Goal: Book appointment/travel/reservation

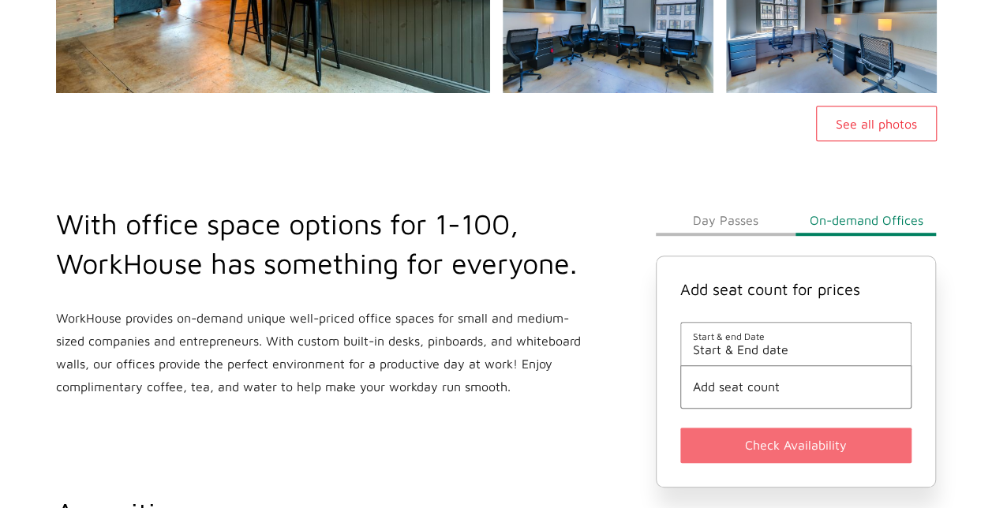
scroll to position [395, 0]
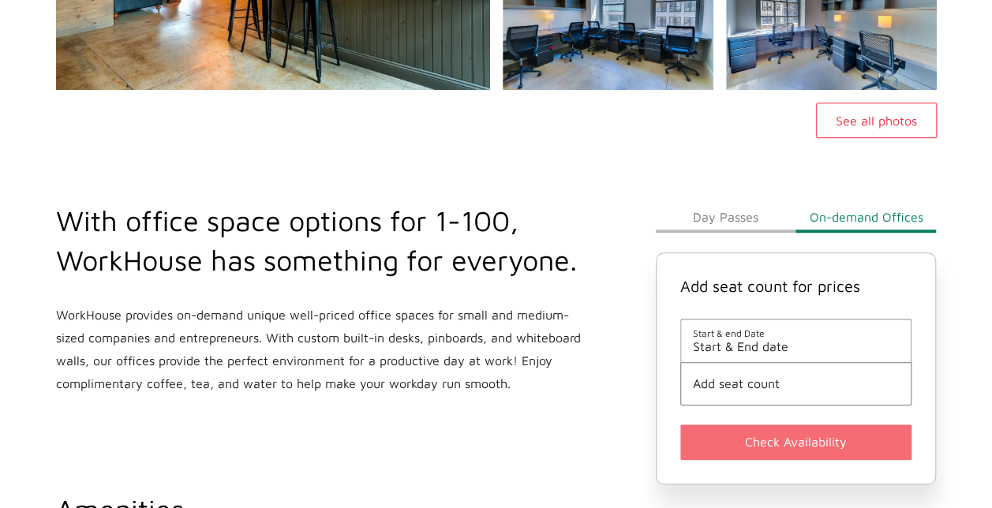
click at [733, 347] on span "Start & End date" at bounding box center [796, 346] width 207 height 14
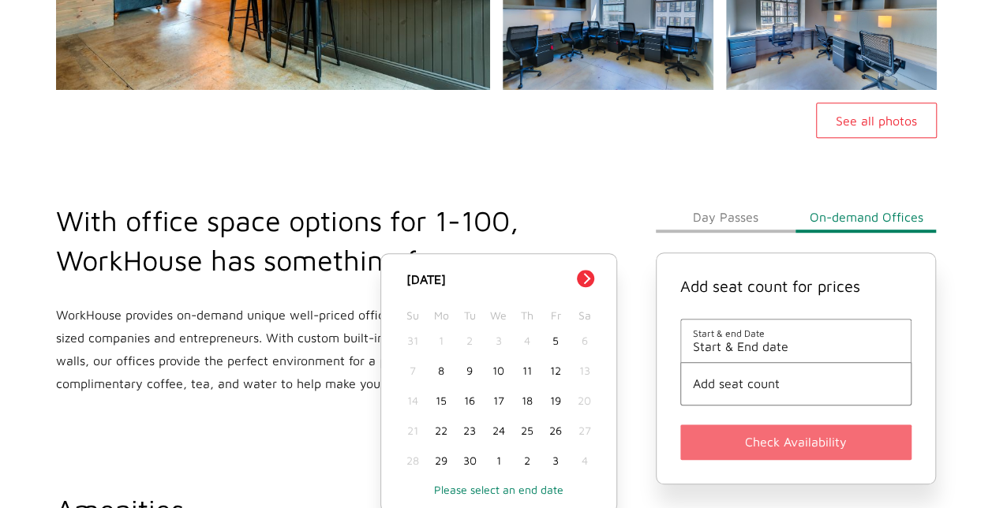
click at [584, 281] on button "Next Month" at bounding box center [585, 278] width 17 height 17
click at [718, 221] on button "Day Passes" at bounding box center [726, 217] width 141 height 32
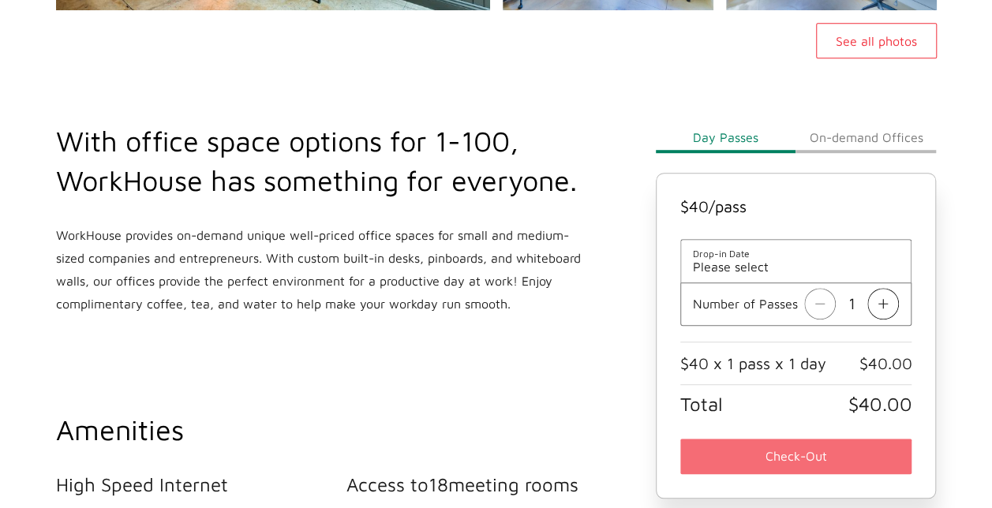
scroll to position [553, 0]
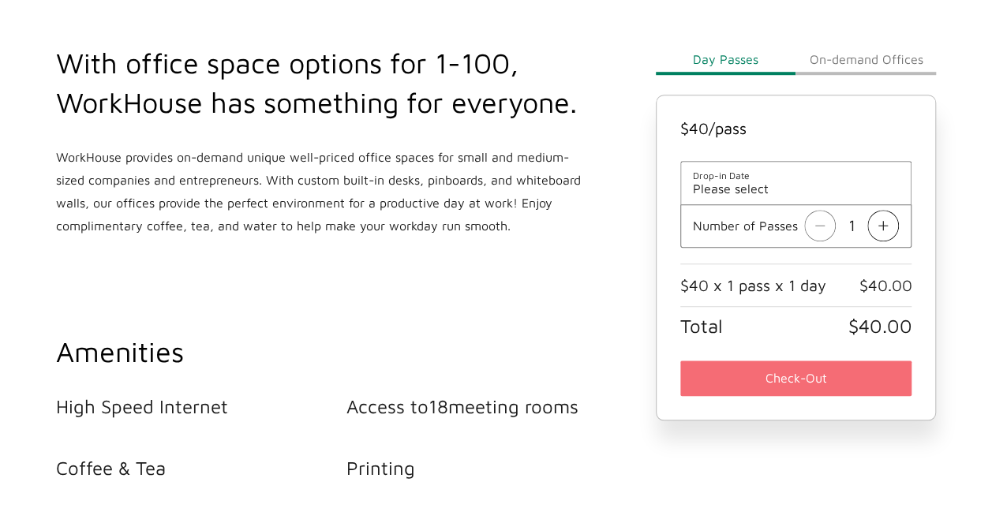
click at [882, 223] on img at bounding box center [884, 226] width 32 height 32
click at [834, 227] on img at bounding box center [820, 226] width 32 height 32
click at [868, 60] on button "On-demand Offices" at bounding box center [866, 59] width 141 height 32
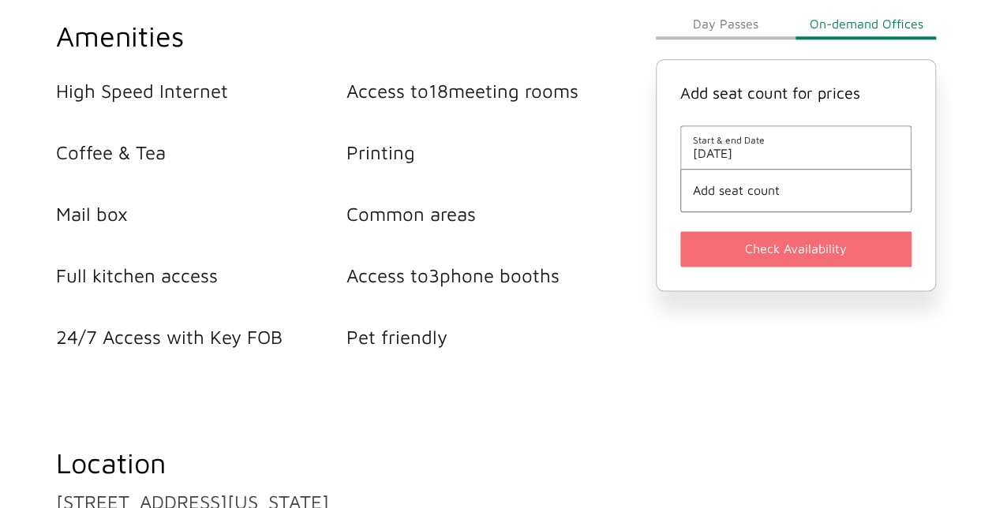
scroll to position [789, 0]
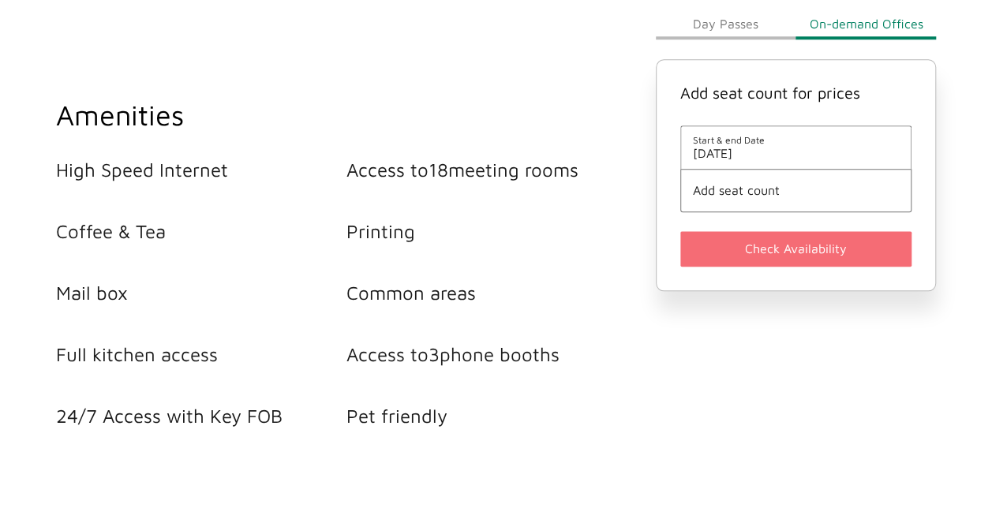
click at [785, 161] on li "Start & end Date [DATE]" at bounding box center [796, 147] width 232 height 43
click at [736, 151] on span "[DATE]" at bounding box center [796, 154] width 207 height 14
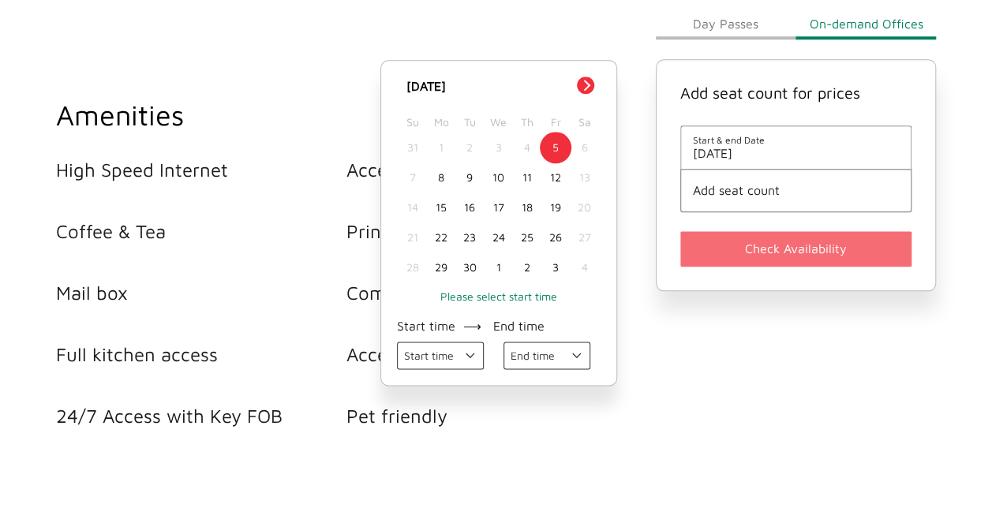
click at [585, 87] on button "Next Month" at bounding box center [585, 85] width 17 height 17
click at [499, 207] on div "15" at bounding box center [498, 208] width 28 height 30
click at [770, 193] on span "Add seat count" at bounding box center [796, 191] width 207 height 14
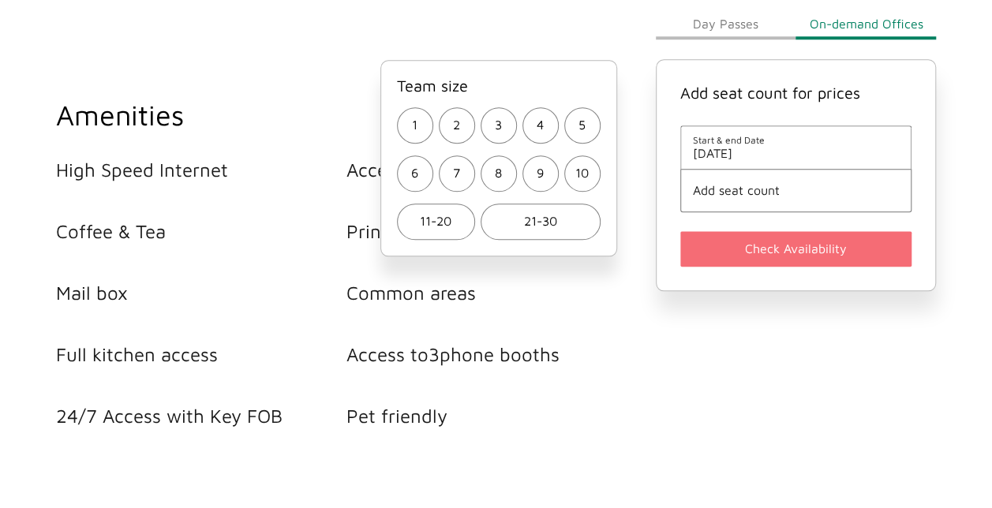
click at [545, 223] on span "21-30" at bounding box center [540, 222] width 33 height 23
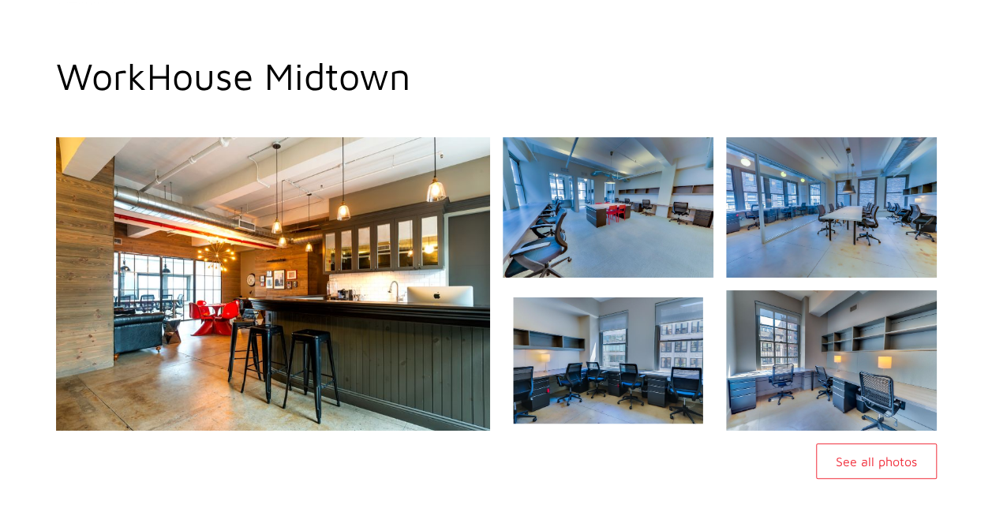
scroll to position [79, 0]
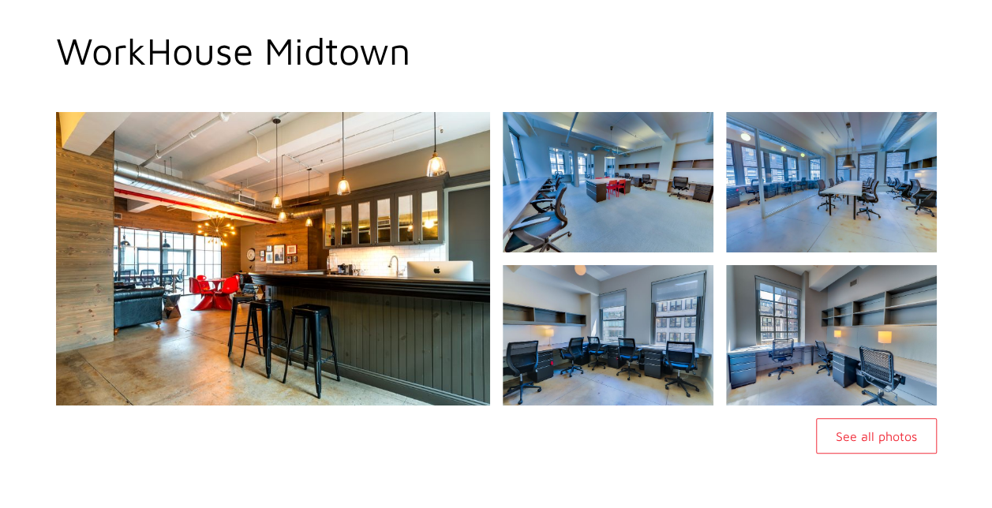
click at [857, 442] on button "See all photos" at bounding box center [876, 436] width 121 height 36
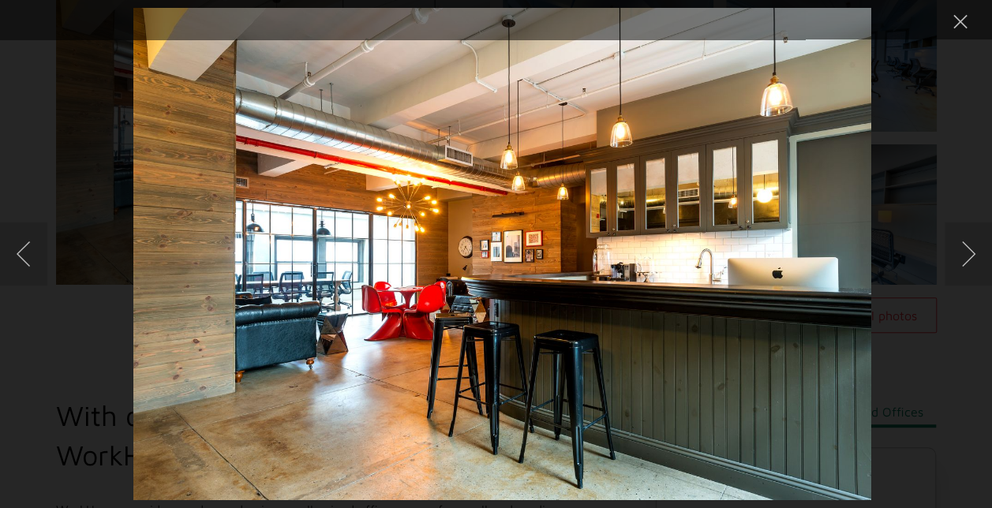
scroll to position [395, 0]
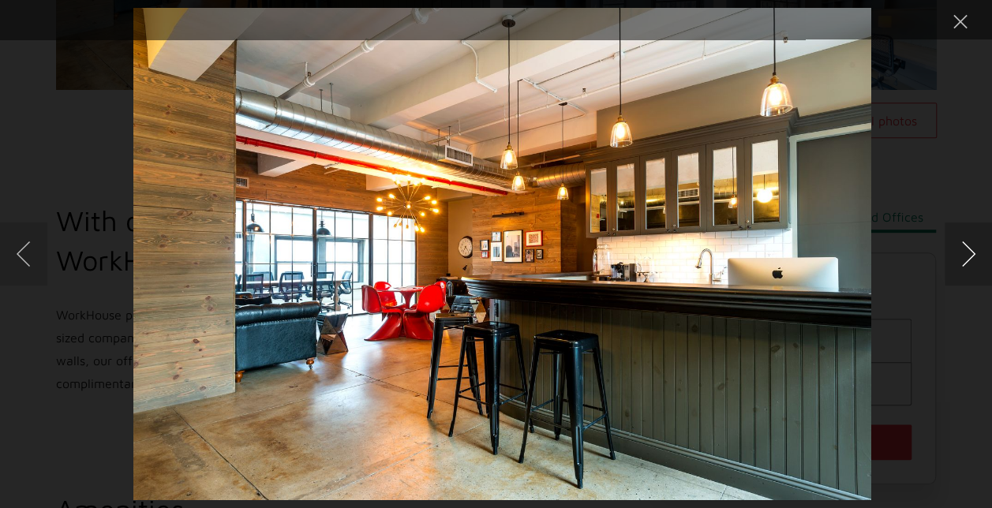
click at [959, 253] on button "Next image" at bounding box center [968, 254] width 47 height 63
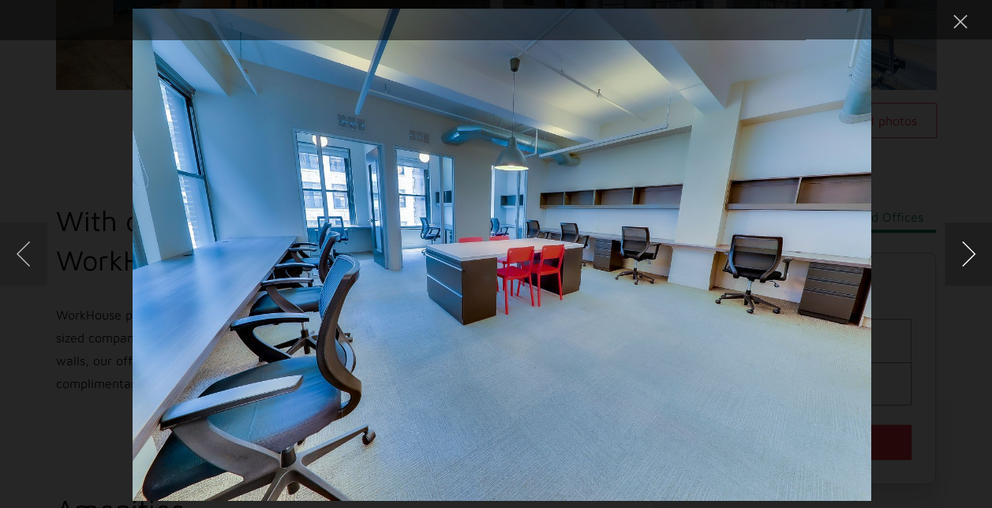
click at [966, 255] on button "Next image" at bounding box center [968, 254] width 47 height 63
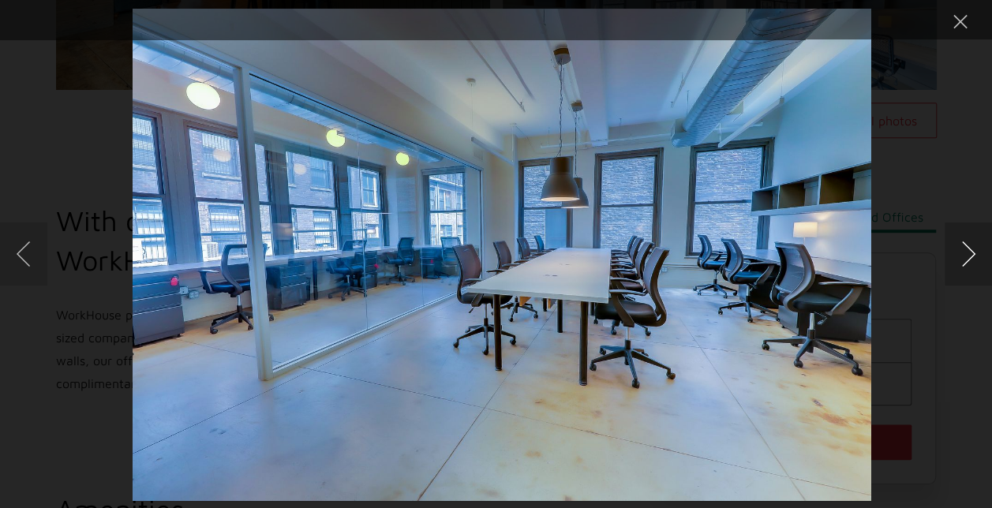
click at [966, 255] on button "Next image" at bounding box center [968, 254] width 47 height 63
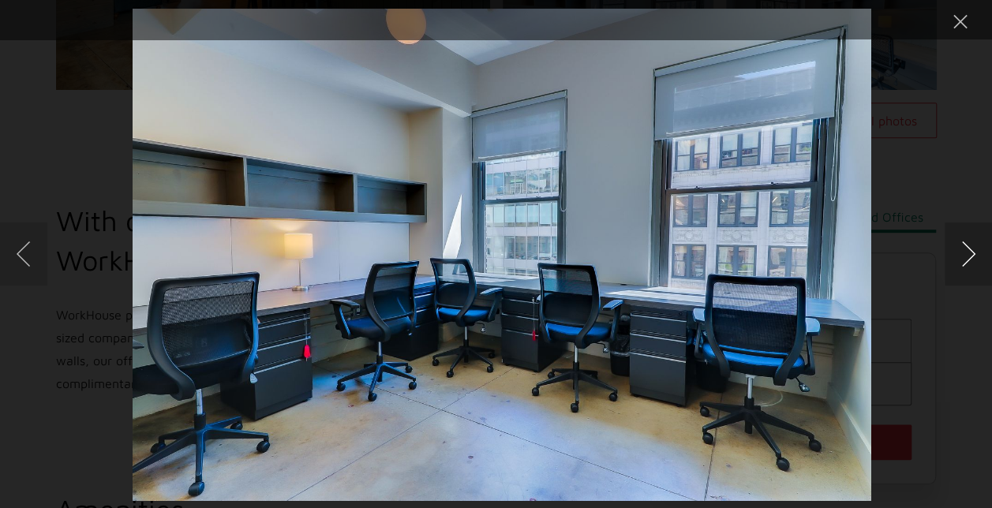
click at [966, 255] on button "Next image" at bounding box center [968, 254] width 47 height 63
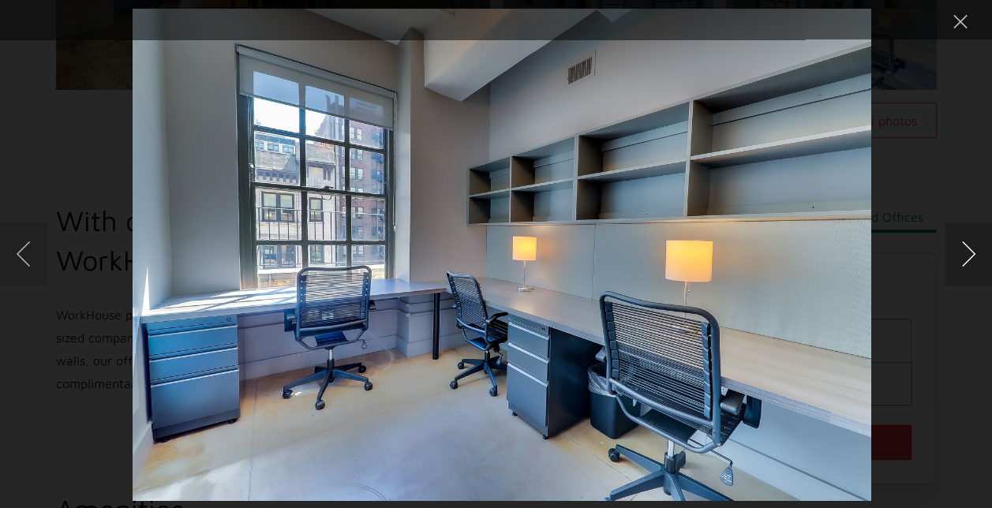
click at [966, 256] on button "Next image" at bounding box center [968, 254] width 47 height 63
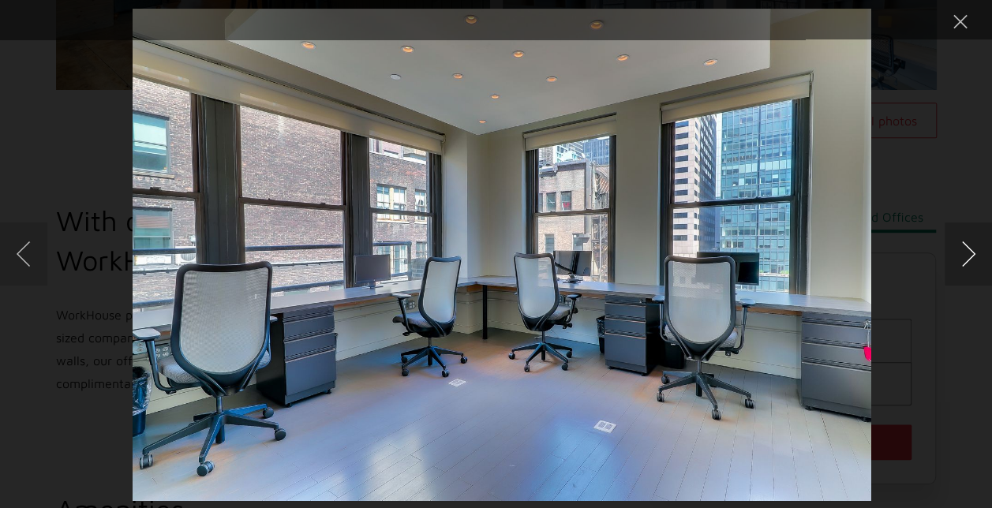
click at [969, 257] on button "Next image" at bounding box center [968, 254] width 47 height 63
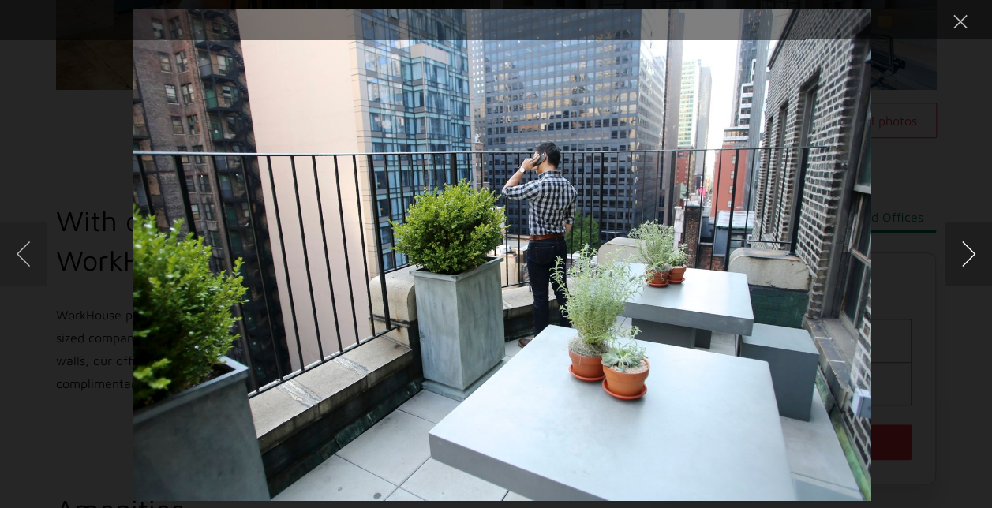
click at [969, 257] on button "Next image" at bounding box center [968, 254] width 47 height 63
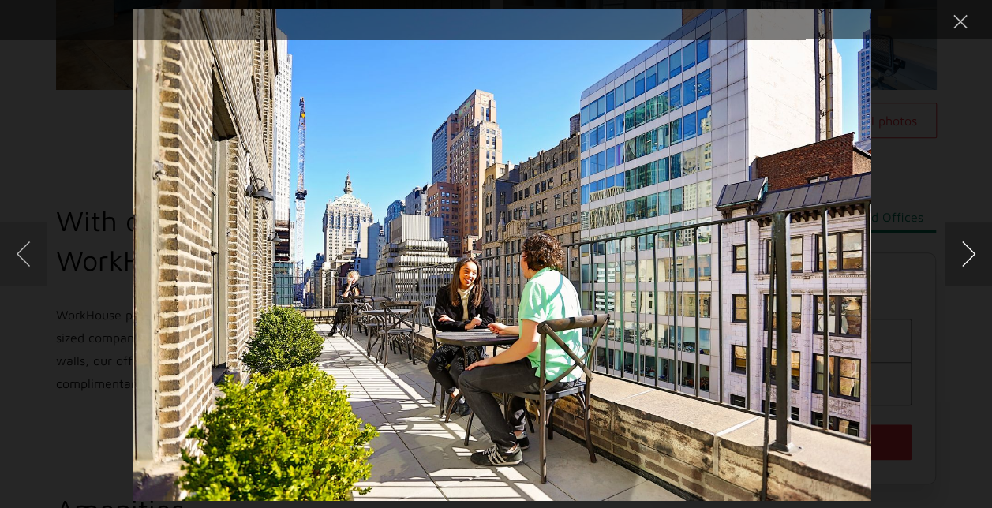
click at [969, 257] on button "Next image" at bounding box center [968, 254] width 47 height 63
